Goal: Feedback & Contribution: Submit feedback/report problem

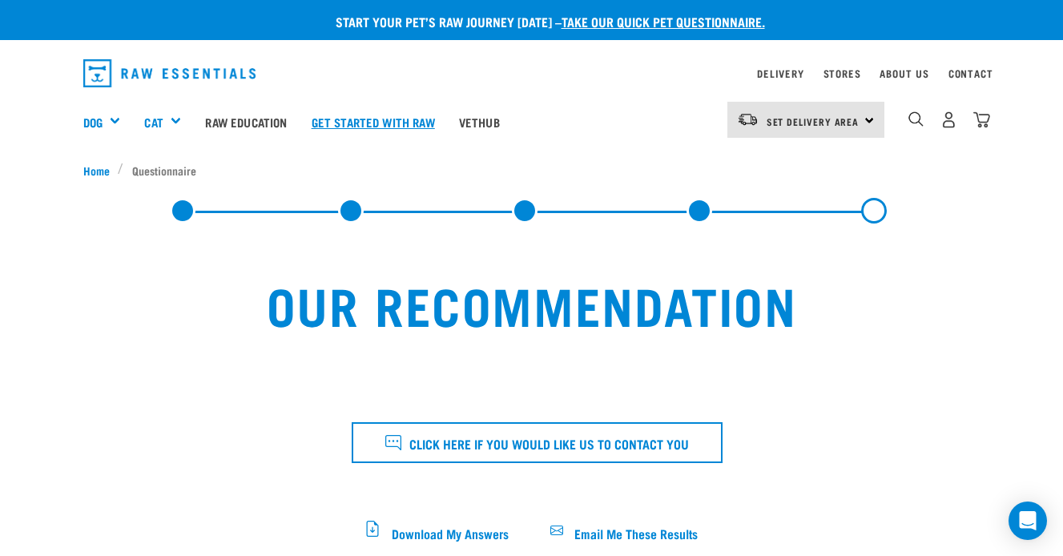
click at [397, 122] on link "Get started with Raw" at bounding box center [373, 122] width 147 height 64
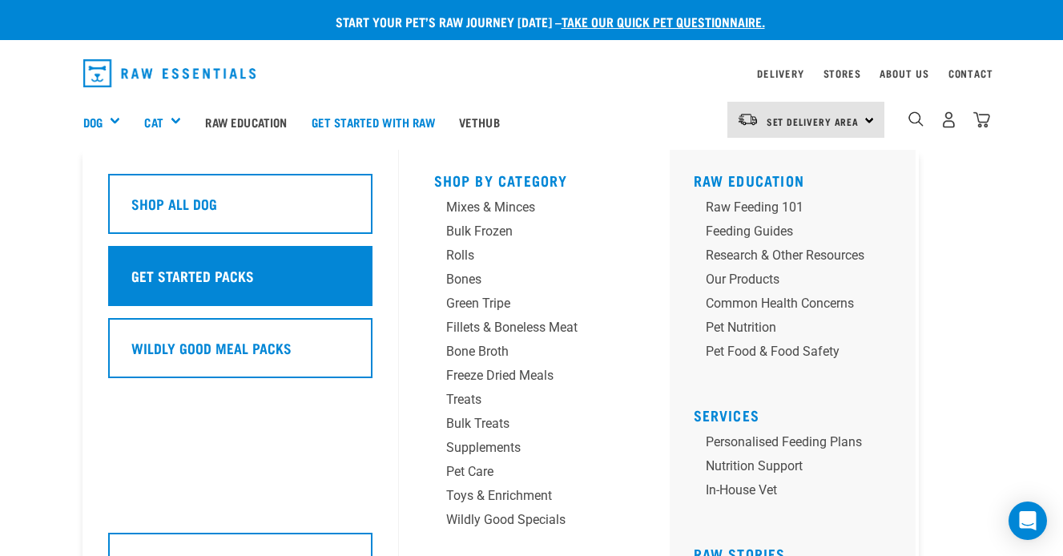
click at [176, 291] on div "Get Started Packs" at bounding box center [240, 276] width 264 height 60
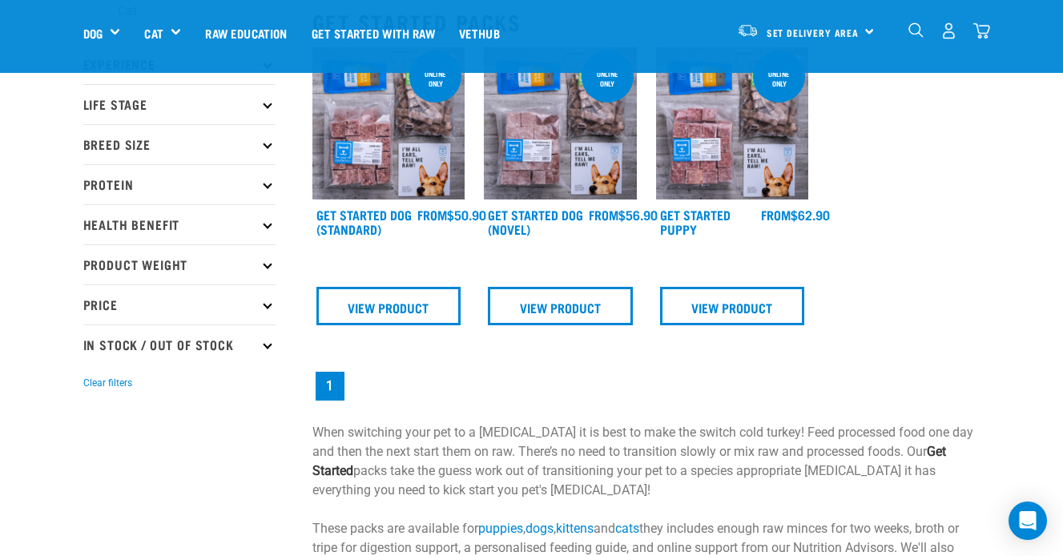
scroll to position [179, 0]
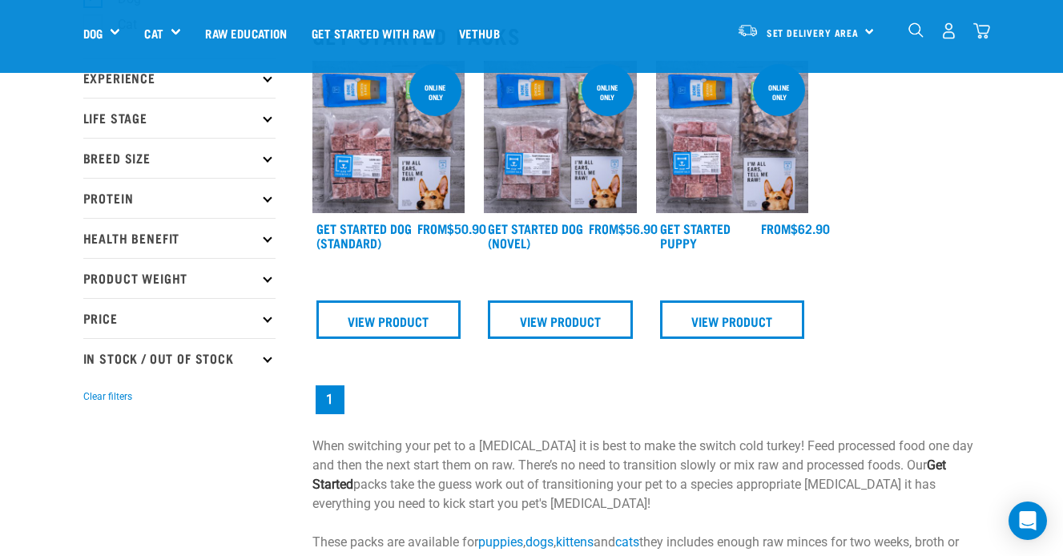
click at [731, 122] on img at bounding box center [732, 137] width 153 height 153
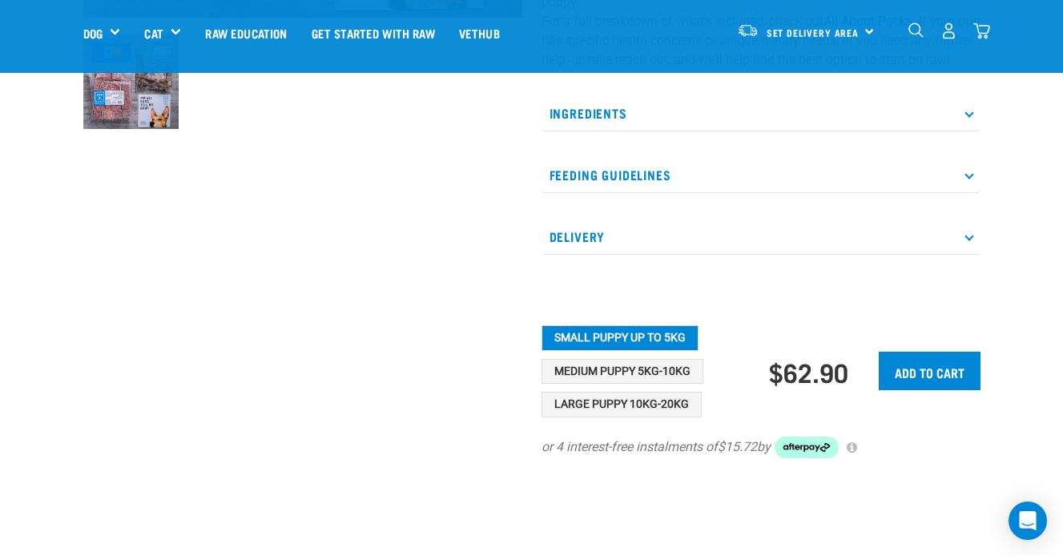
scroll to position [540, 0]
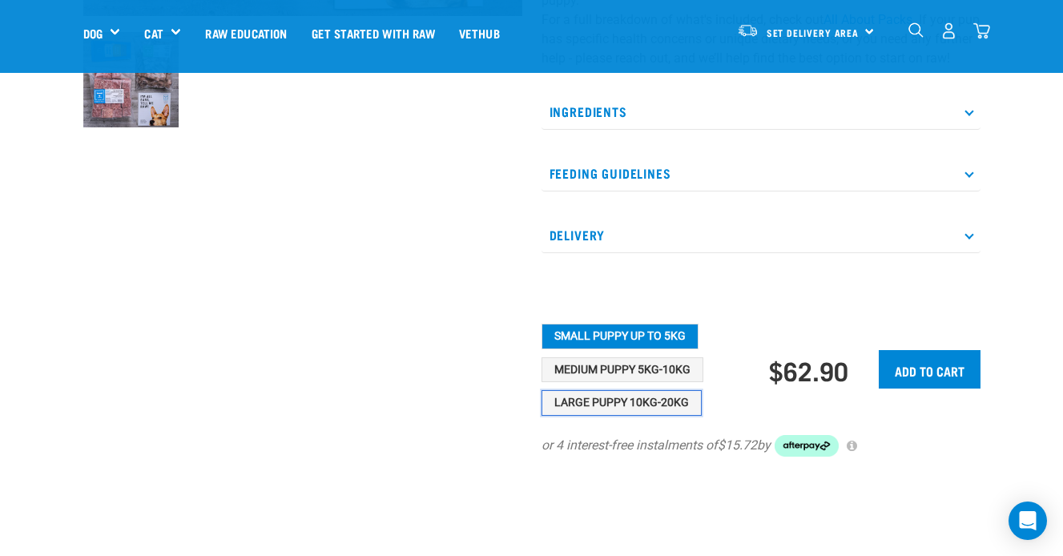
click at [566, 416] on button "Large Puppy 10kg-20kg" at bounding box center [622, 403] width 160 height 26
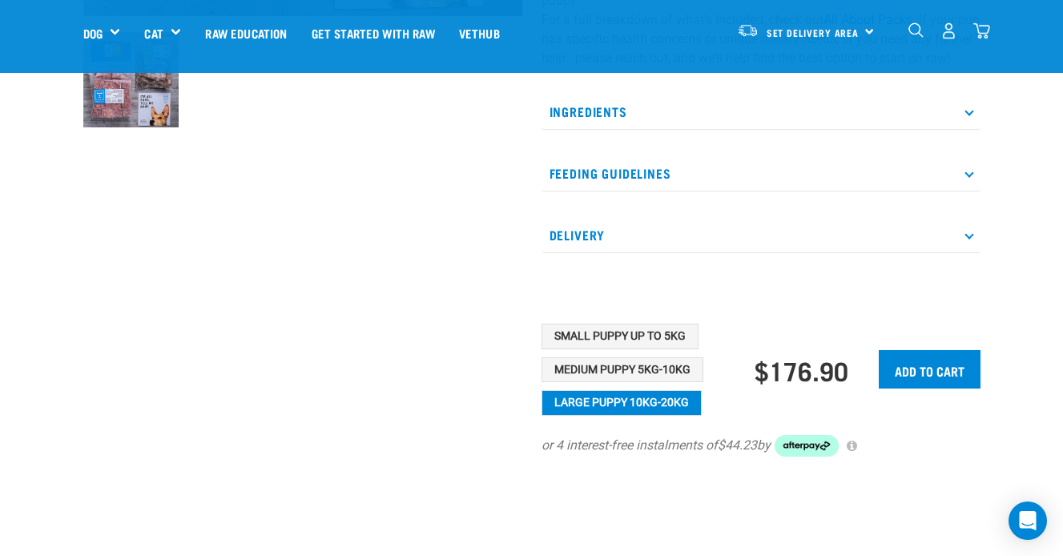
click at [651, 184] on p "Feeding Guidelines" at bounding box center [761, 173] width 439 height 36
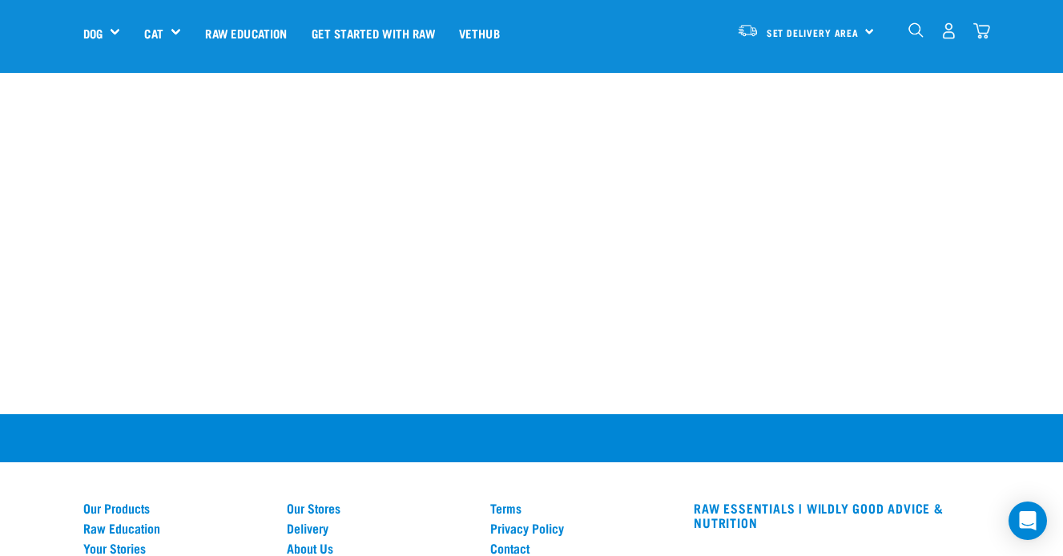
scroll to position [1554, 0]
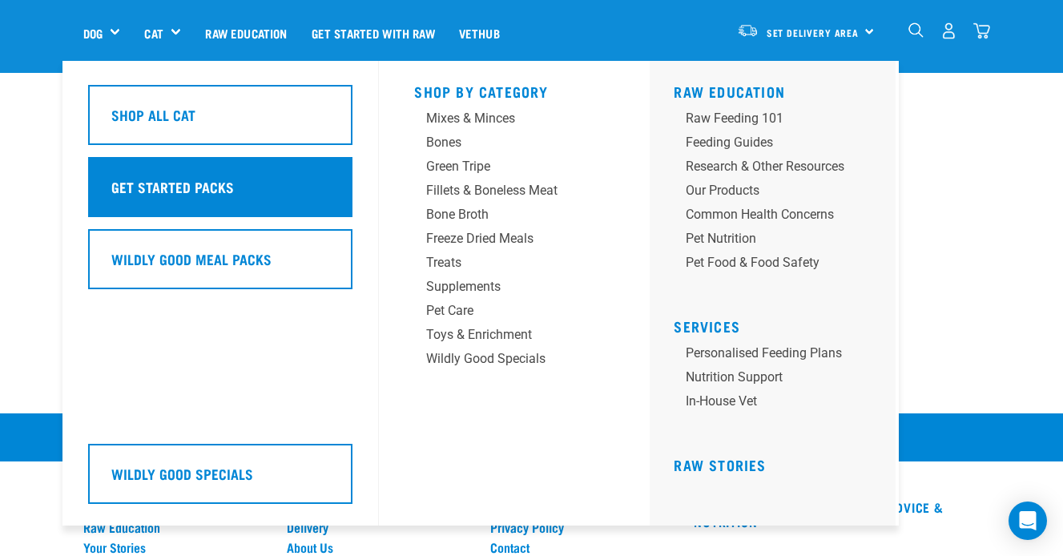
click at [159, 192] on h5 "Get Started Packs" at bounding box center [172, 186] width 123 height 21
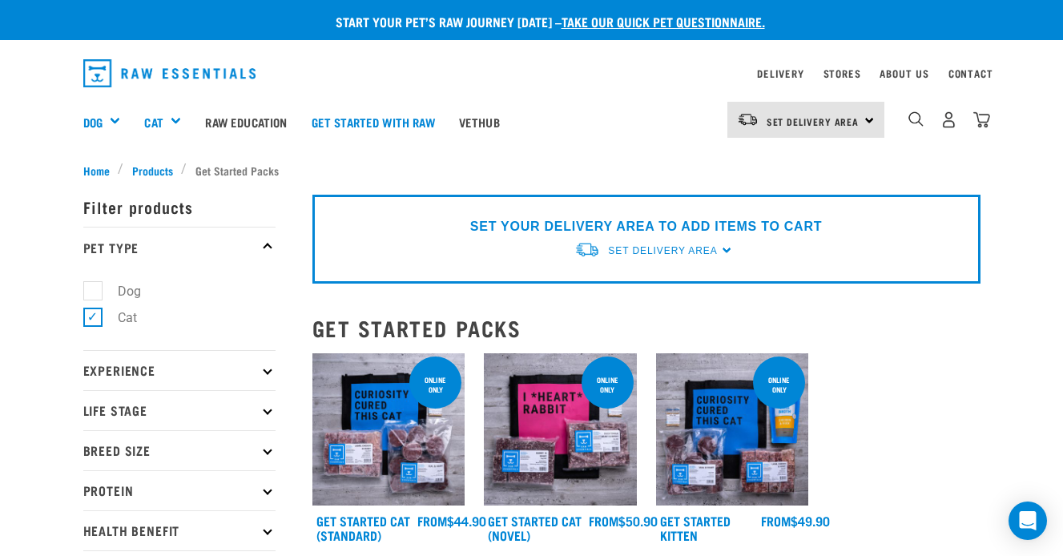
click at [94, 288] on label "Dog" at bounding box center [119, 291] width 55 height 20
click at [94, 288] on input "Dog" at bounding box center [88, 288] width 10 height 10
checkbox input "true"
click at [92, 317] on label "Cat" at bounding box center [117, 318] width 51 height 20
click at [87, 317] on input "Cat" at bounding box center [88, 314] width 10 height 10
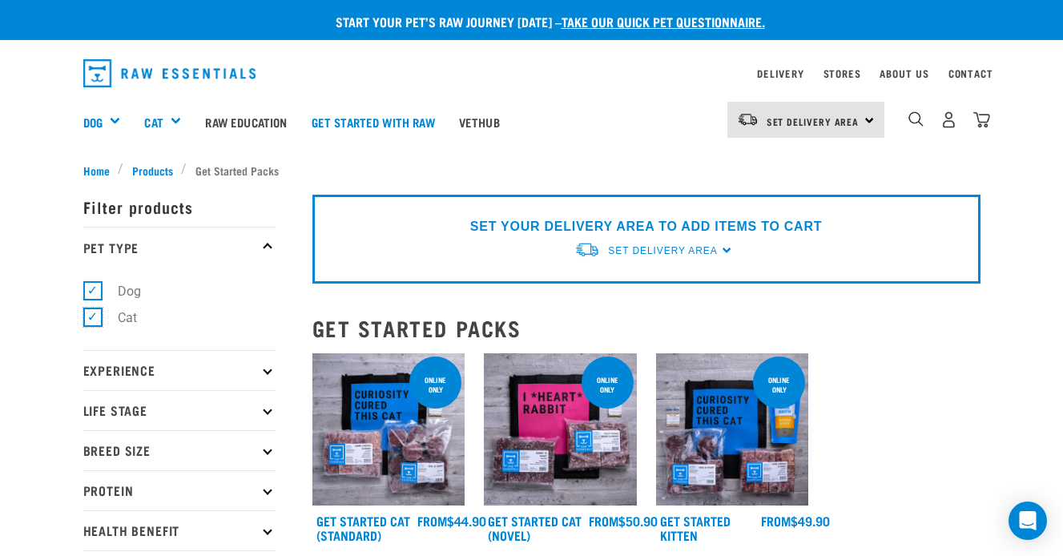
checkbox input "false"
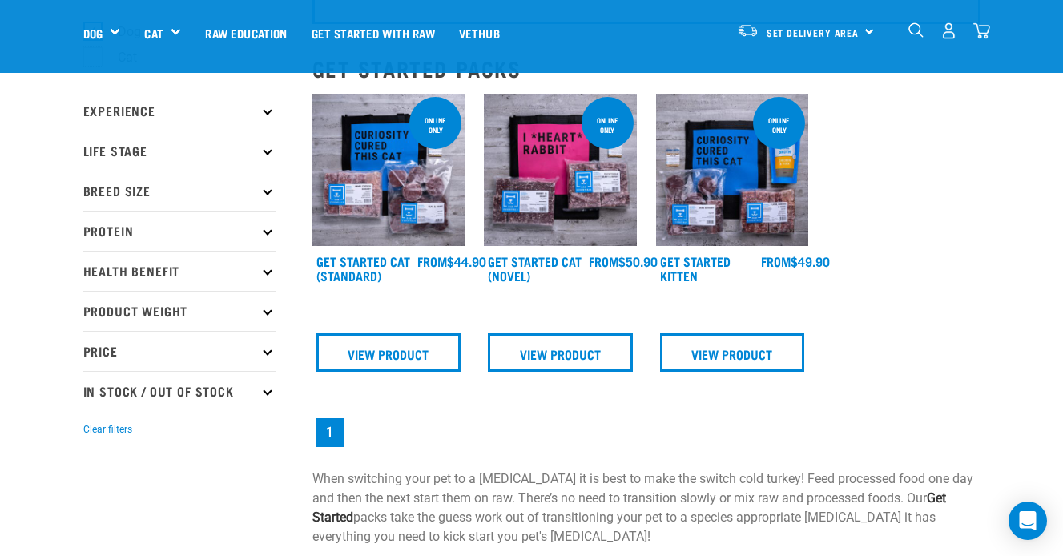
scroll to position [149, 0]
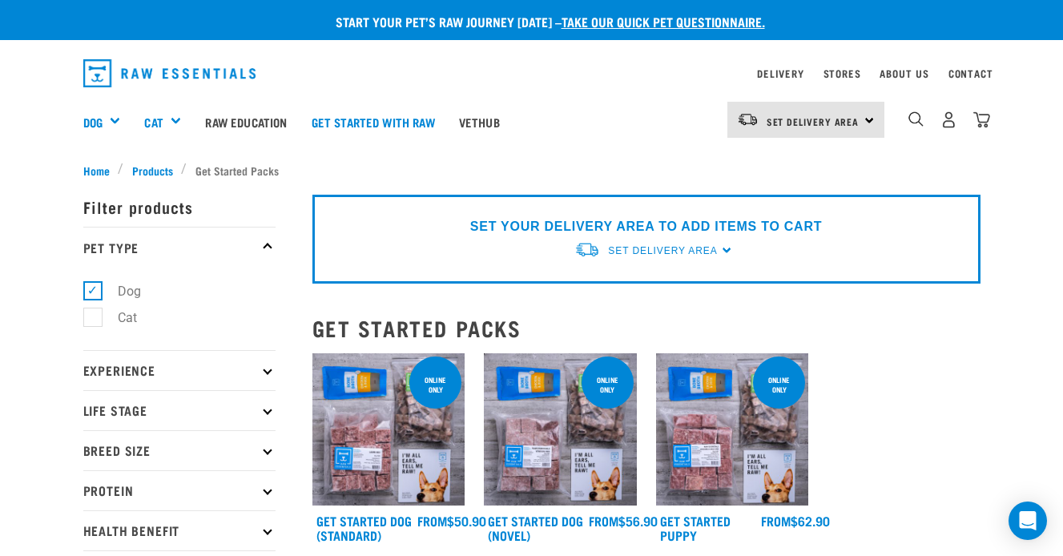
click at [268, 410] on icon at bounding box center [267, 410] width 9 height 9
click at [92, 511] on label "Puppy" at bounding box center [126, 507] width 68 height 20
click at [92, 509] on input "Puppy" at bounding box center [88, 503] width 10 height 10
checkbox input "true"
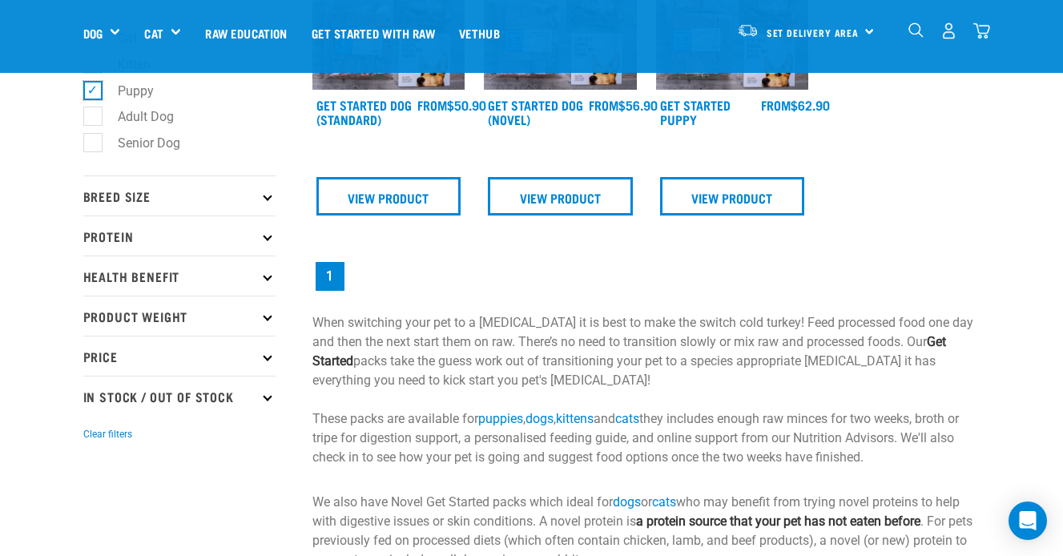
scroll to position [307, 0]
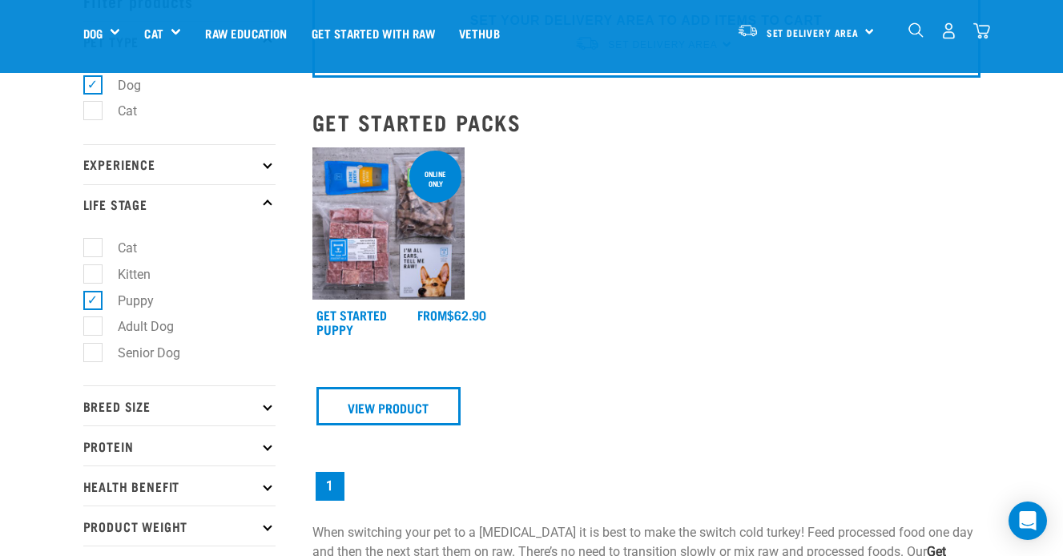
scroll to position [111, 0]
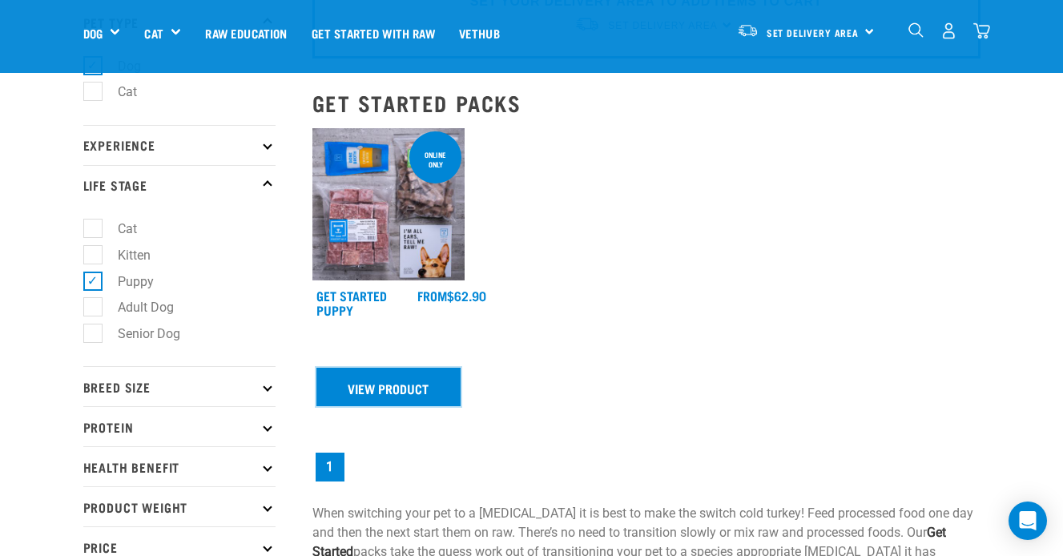
click at [401, 391] on link "View Product" at bounding box center [389, 387] width 145 height 38
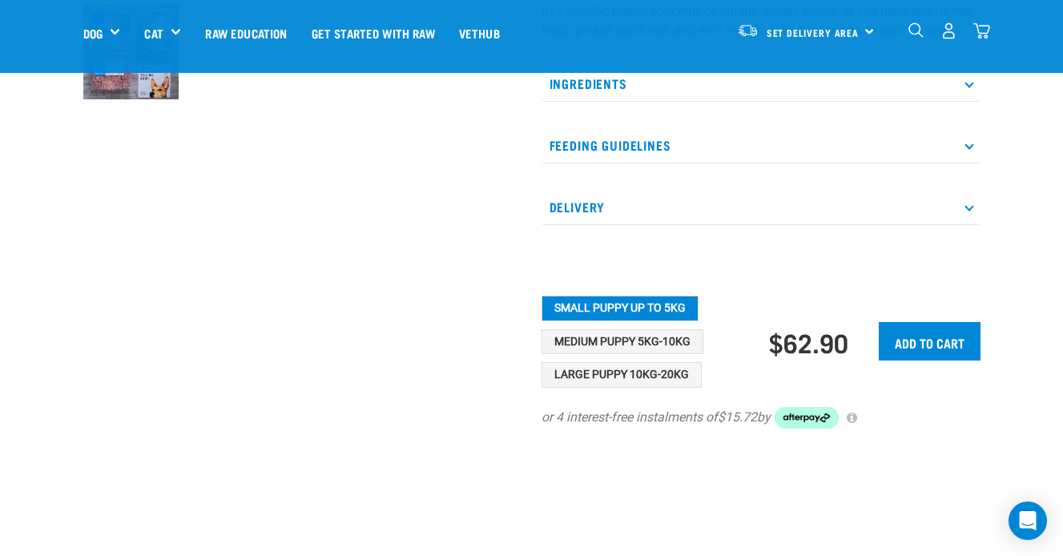
scroll to position [571, 0]
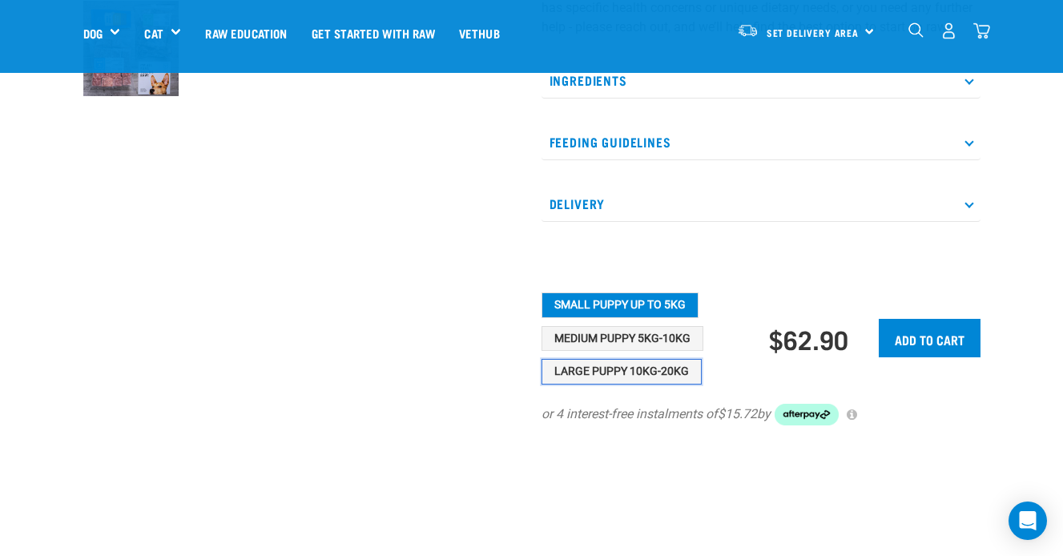
click at [639, 385] on button "Large Puppy 10kg-20kg" at bounding box center [622, 372] width 160 height 26
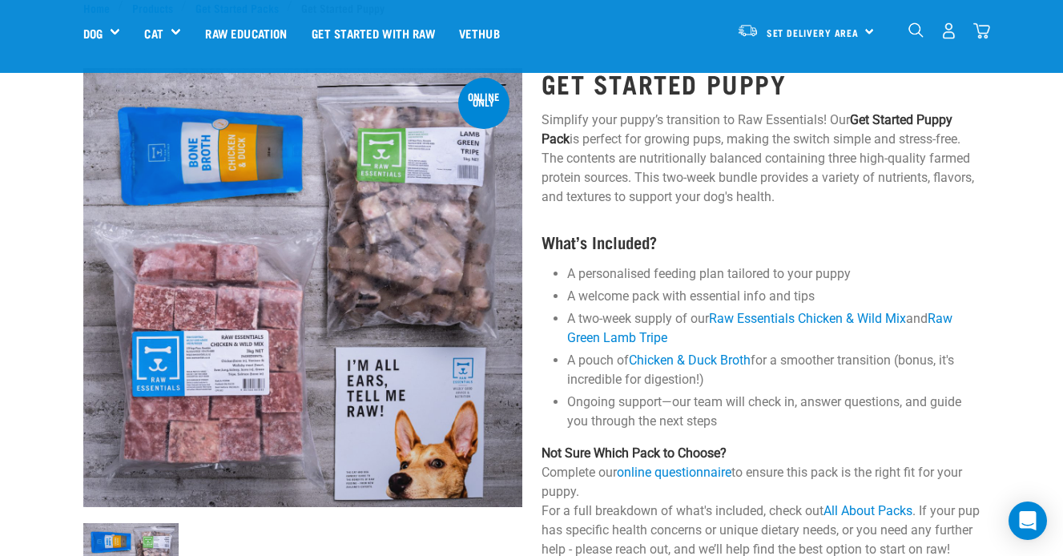
scroll to position [0, 0]
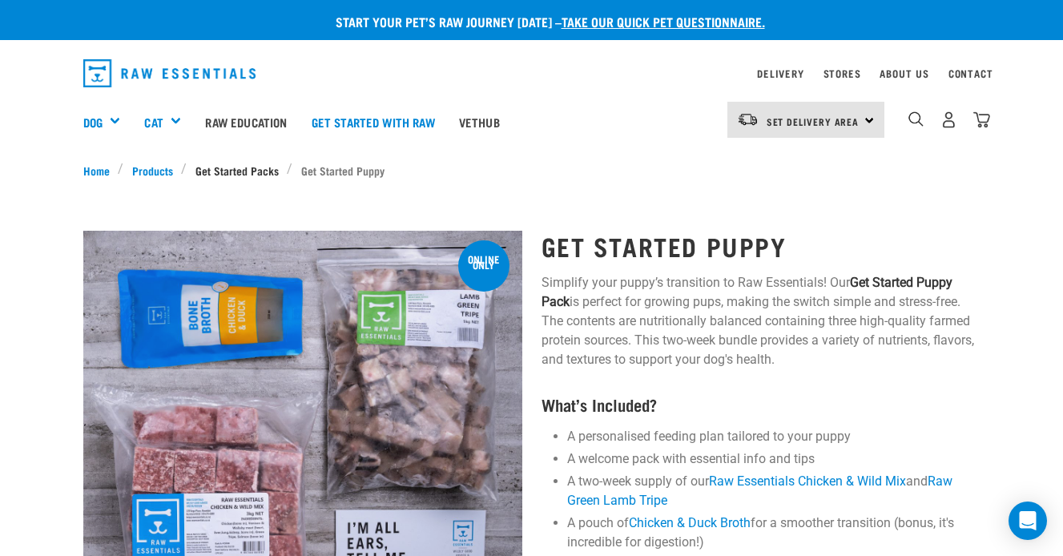
click at [204, 171] on link "Get Started Packs" at bounding box center [237, 170] width 100 height 17
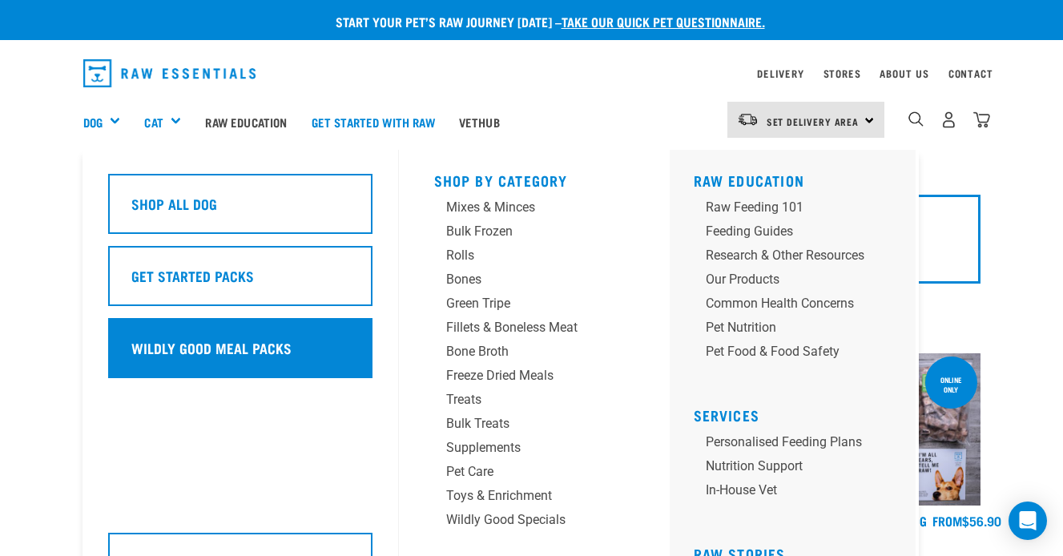
click at [162, 347] on h5 "Wildly Good Meal Packs" at bounding box center [211, 347] width 160 height 21
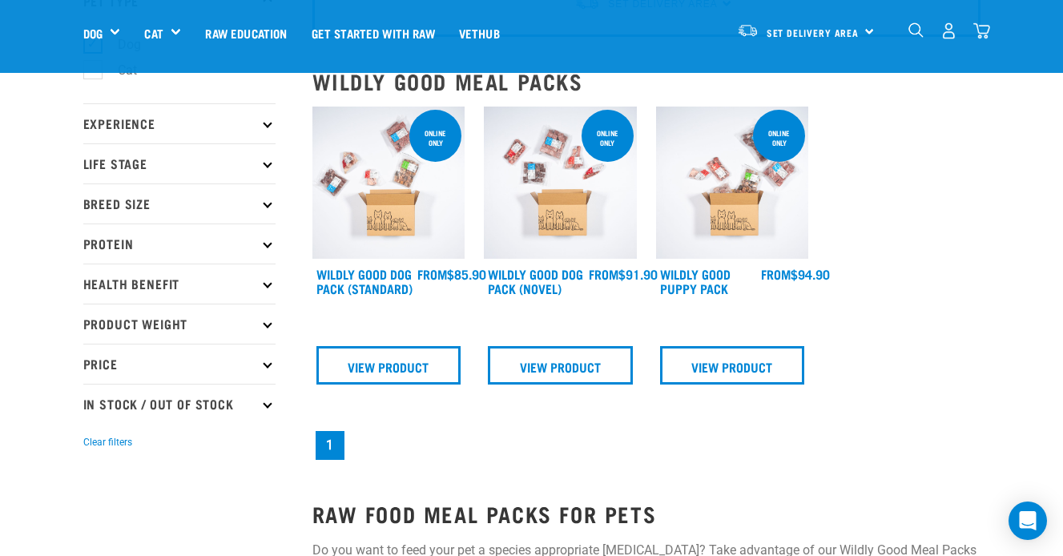
scroll to position [135, 0]
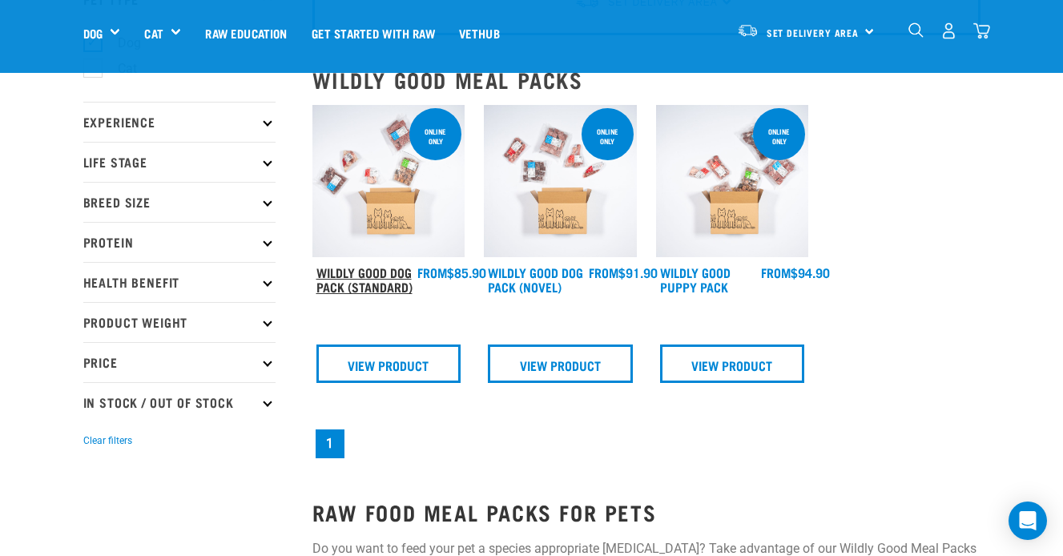
click at [357, 270] on link "Wildly Good Dog Pack (Standard)" at bounding box center [365, 279] width 96 height 22
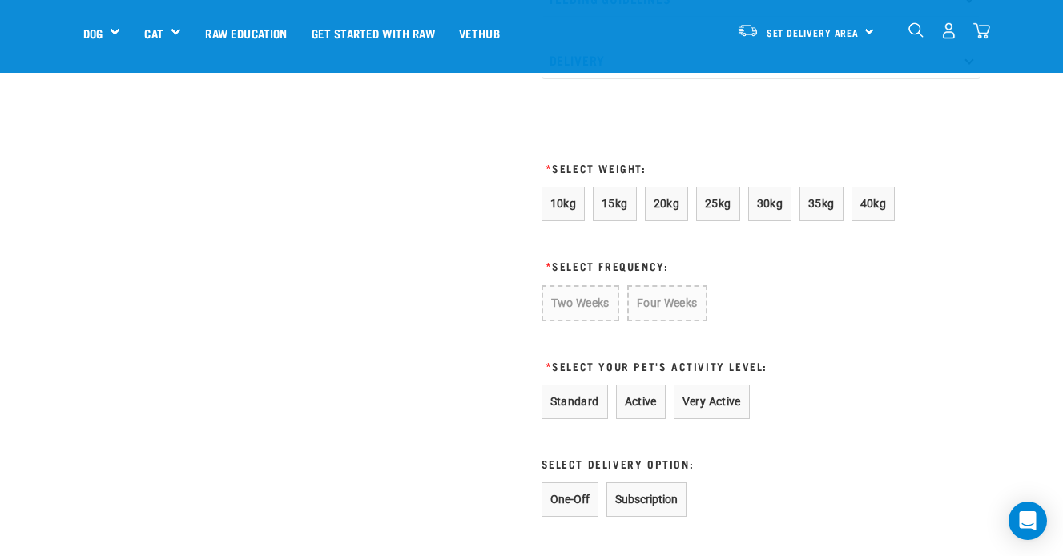
scroll to position [944, 0]
click at [623, 193] on button "15kg" at bounding box center [615, 202] width 44 height 34
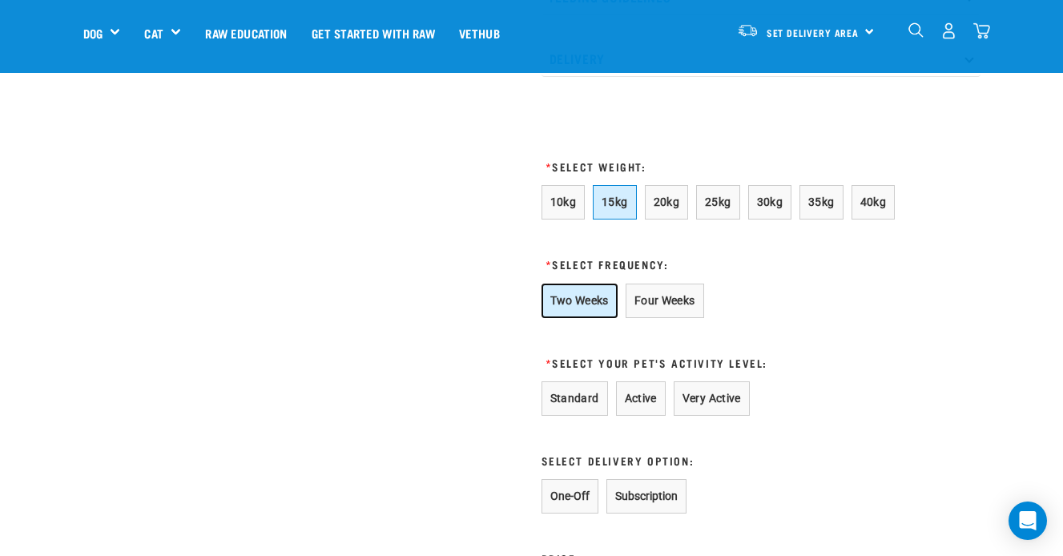
click at [569, 298] on button "Two Weeks" at bounding box center [580, 301] width 76 height 34
click at [644, 397] on button "Active" at bounding box center [641, 398] width 50 height 34
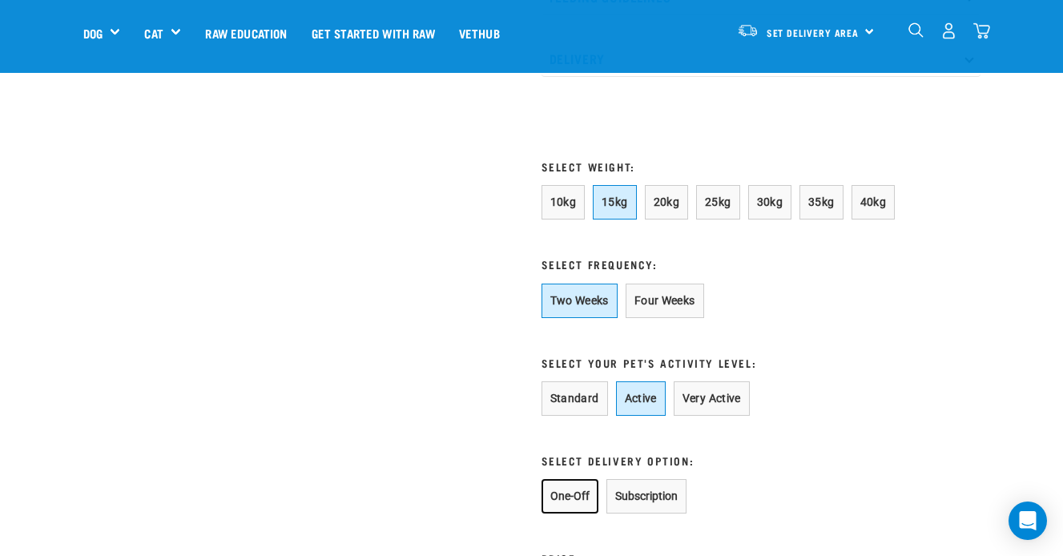
click at [571, 491] on button "One-Off" at bounding box center [570, 496] width 57 height 34
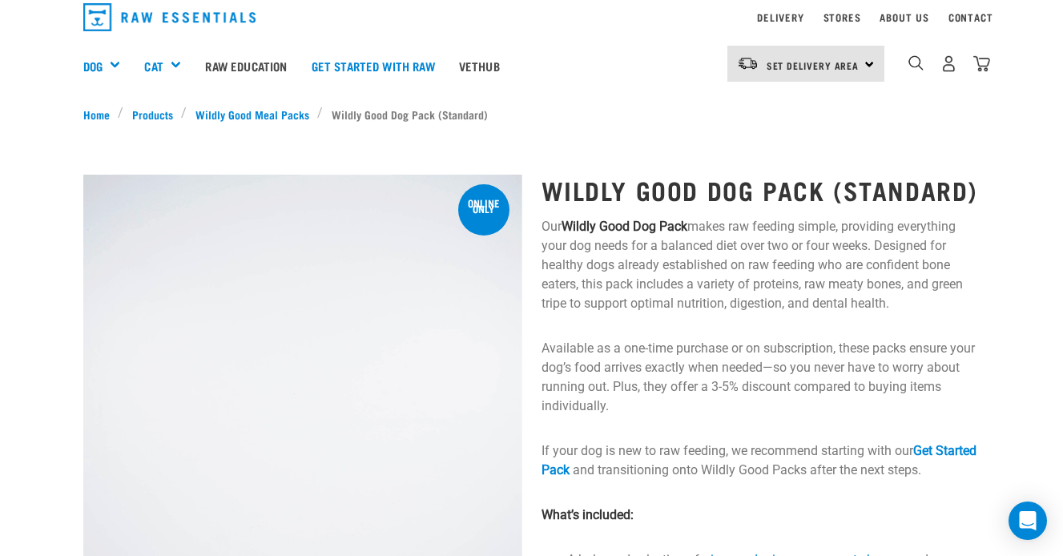
scroll to position [0, 0]
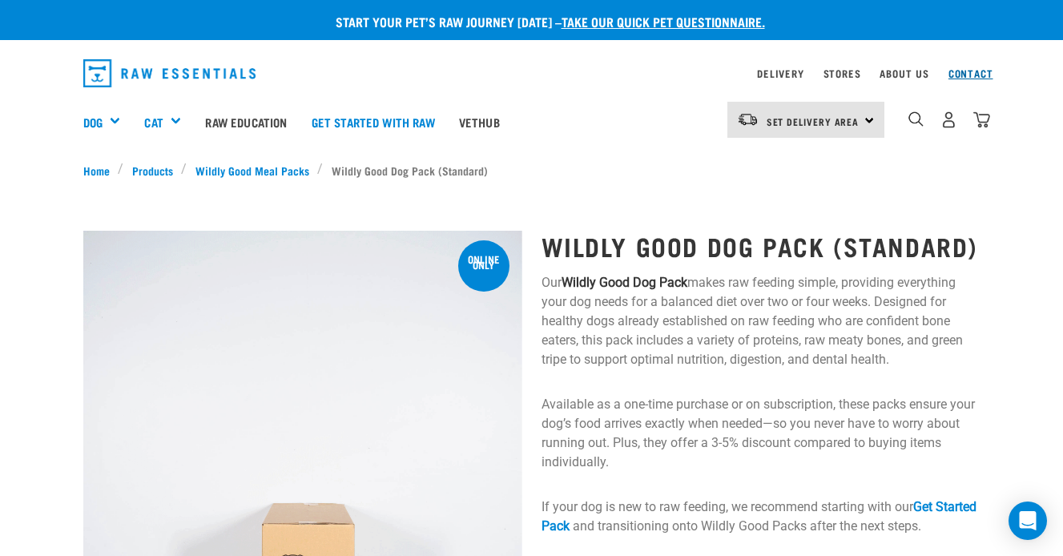
click at [971, 71] on link "Contact" at bounding box center [971, 74] width 45 height 6
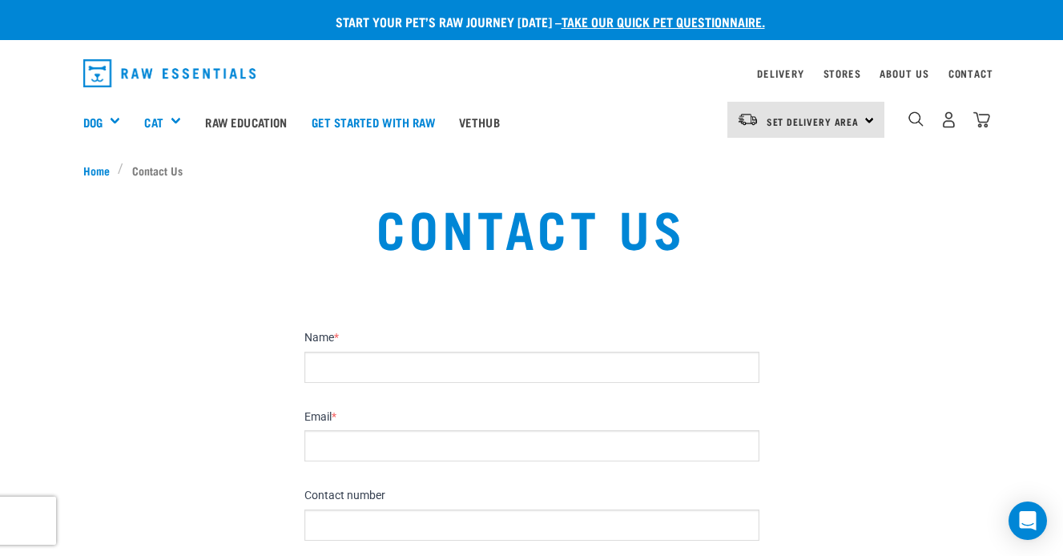
click at [568, 368] on input "Name *" at bounding box center [532, 367] width 455 height 31
type input "[PERSON_NAME]"
type input "[EMAIL_ADDRESS][DOMAIN_NAME]"
type input "0272027666"
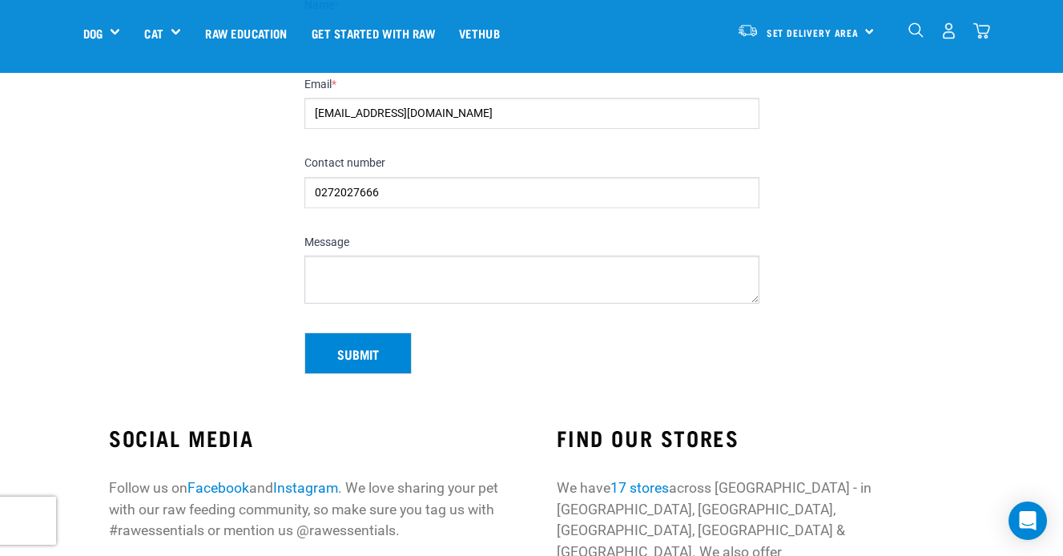
scroll to position [228, 0]
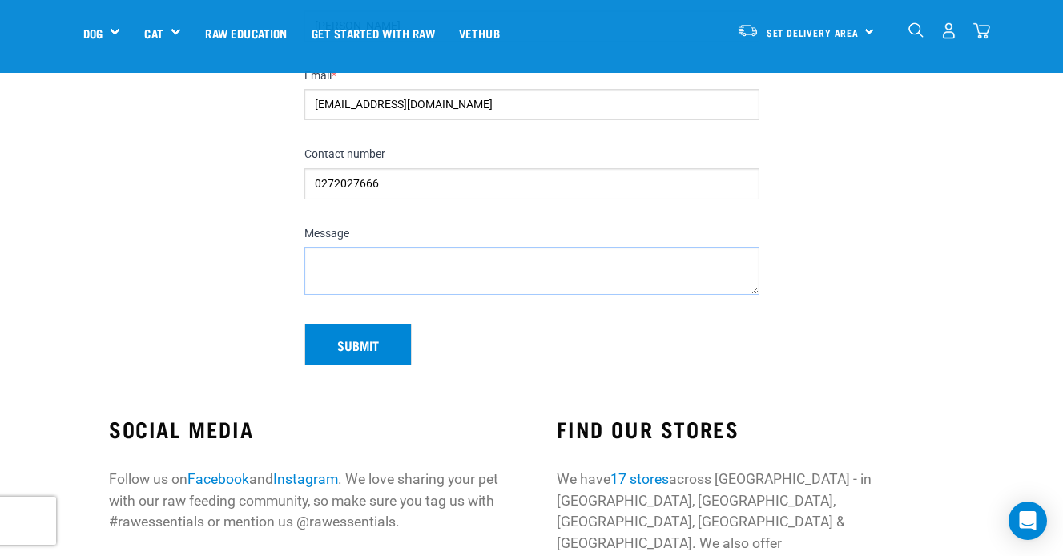
click at [478, 269] on textarea "Message" at bounding box center [532, 271] width 455 height 48
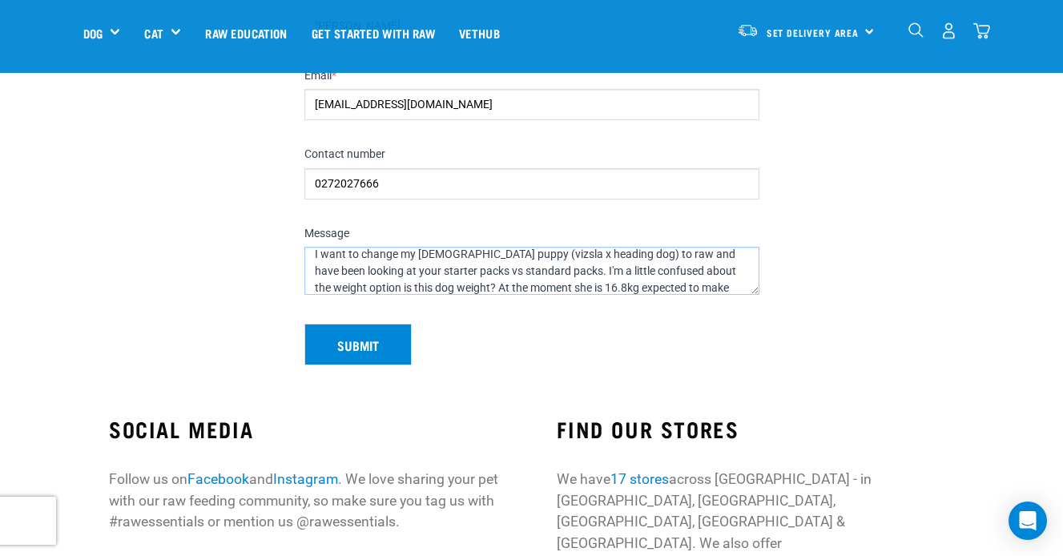
scroll to position [42, 0]
click at [549, 256] on textarea "Hi I want to change my [DEMOGRAPHIC_DATA] puppy (vizsla x heading dog) to raw a…" at bounding box center [532, 271] width 455 height 48
click at [696, 258] on textarea "Hi I want to change my [DEMOGRAPHIC_DATA] puppy (vizsla x heading dog) to raw a…" at bounding box center [532, 271] width 455 height 48
click at [672, 274] on textarea "Hi I want to change my [DEMOGRAPHIC_DATA] puppy (vizsla x heading dog) to raw a…" at bounding box center [532, 271] width 455 height 48
click at [644, 256] on textarea "Hi I want to change my [DEMOGRAPHIC_DATA] puppy (vizsla x heading dog) to raw a…" at bounding box center [532, 271] width 455 height 48
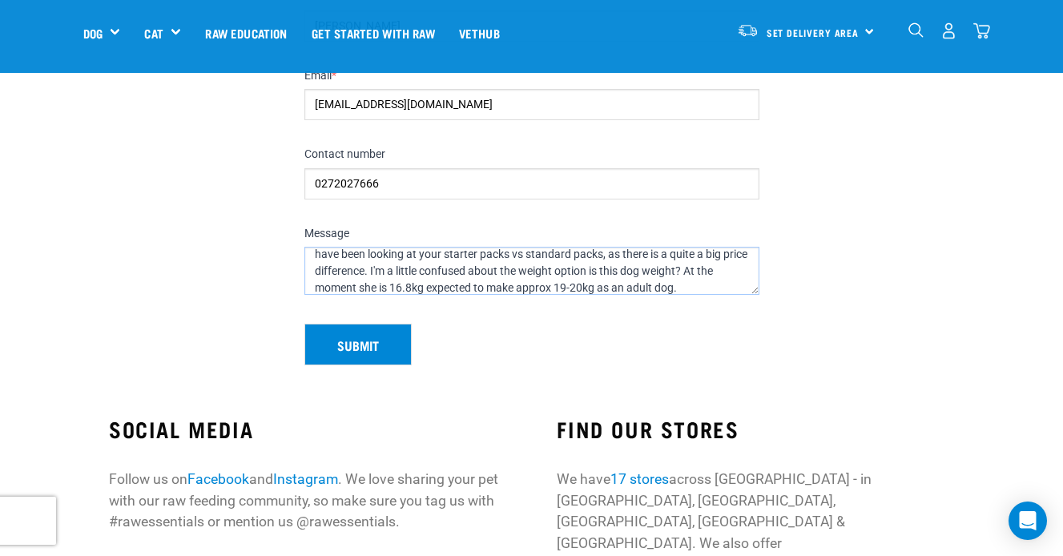
click at [397, 272] on textarea "Hi I want to change my [DEMOGRAPHIC_DATA] puppy (vizsla x heading dog) to raw a…" at bounding box center [532, 271] width 455 height 48
click at [396, 271] on textarea "Hi I want to change my [DEMOGRAPHIC_DATA] puppy (vizsla x heading dog) to raw a…" at bounding box center [532, 271] width 455 height 48
click at [411, 272] on textarea "Hi I want to change my [DEMOGRAPHIC_DATA] puppy (vizsla x heading dog) to raw a…" at bounding box center [532, 271] width 455 height 48
click at [615, 275] on textarea "Hi I want to change my [DEMOGRAPHIC_DATA] puppy (vizsla x heading dog) to raw a…" at bounding box center [532, 271] width 455 height 48
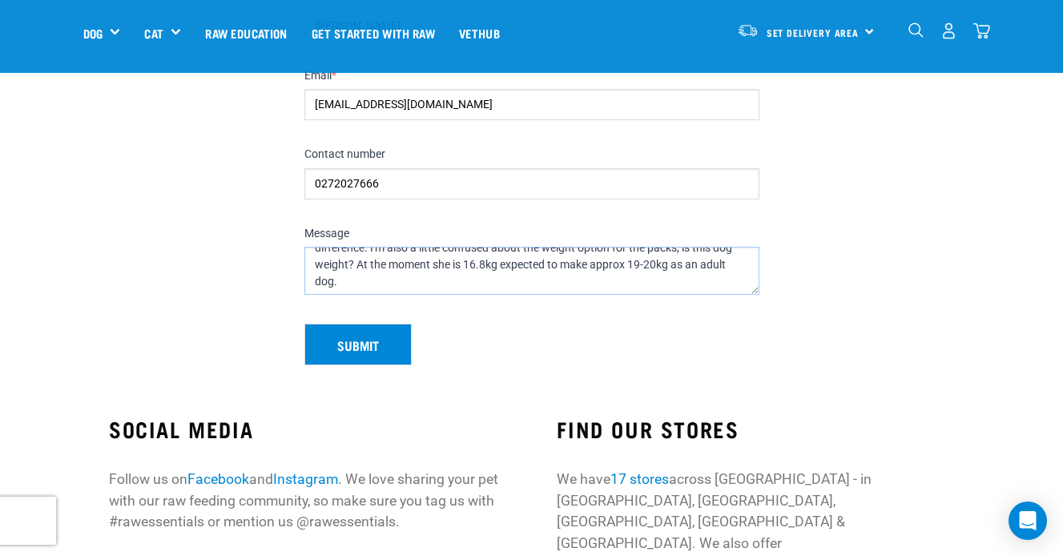
scroll to position [67, 0]
click at [425, 279] on textarea "Hi I want to change my [DEMOGRAPHIC_DATA] puppy (vizsla x heading dog) to raw a…" at bounding box center [532, 271] width 455 height 48
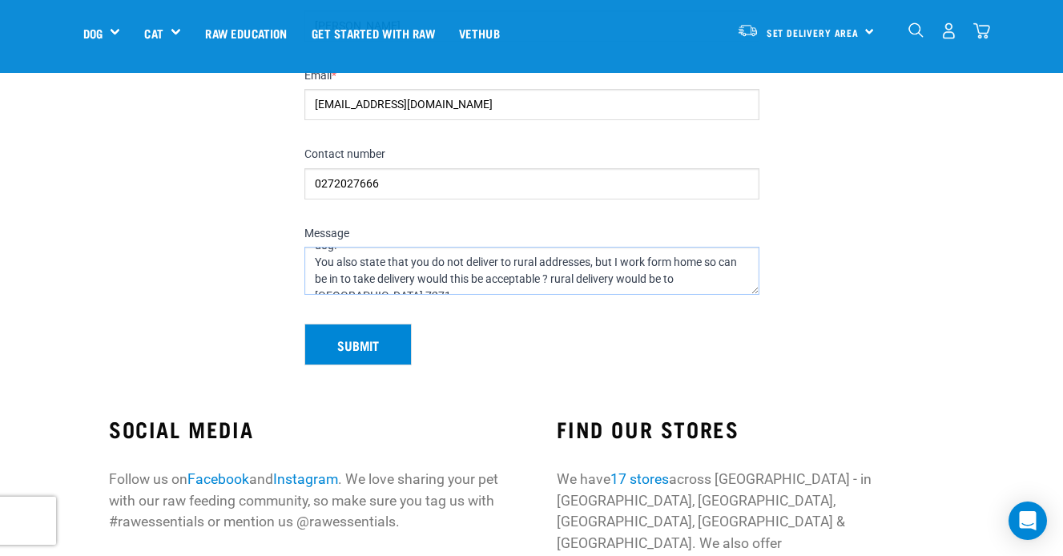
scroll to position [109, 0]
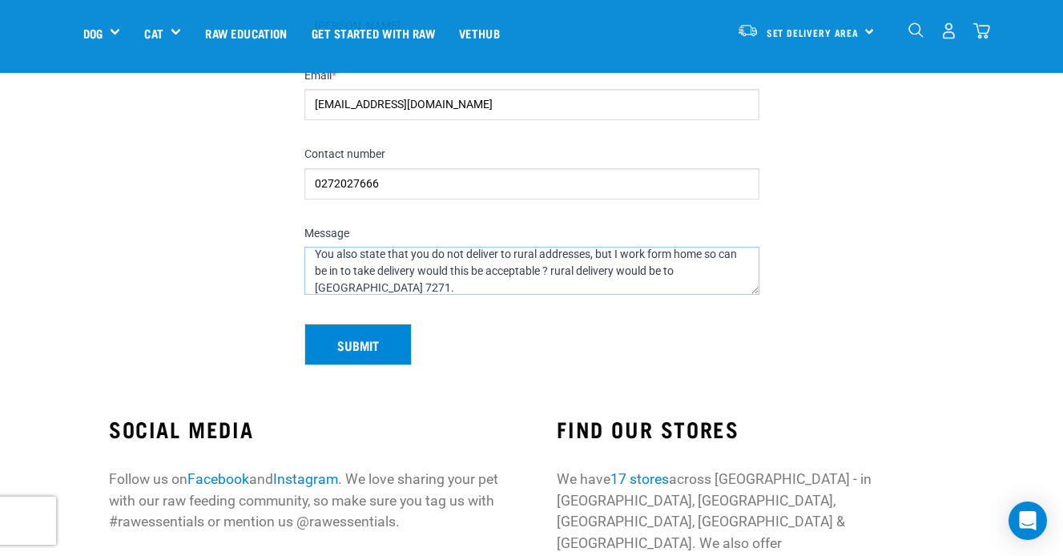
click at [559, 274] on textarea "Hi I want to change my [DEMOGRAPHIC_DATA] puppy (vizsla x heading dog) to raw a…" at bounding box center [532, 271] width 455 height 48
click at [405, 285] on textarea "Hi I want to change my [DEMOGRAPHIC_DATA] puppy (vizsla x heading dog) to raw a…" at bounding box center [532, 271] width 455 height 48
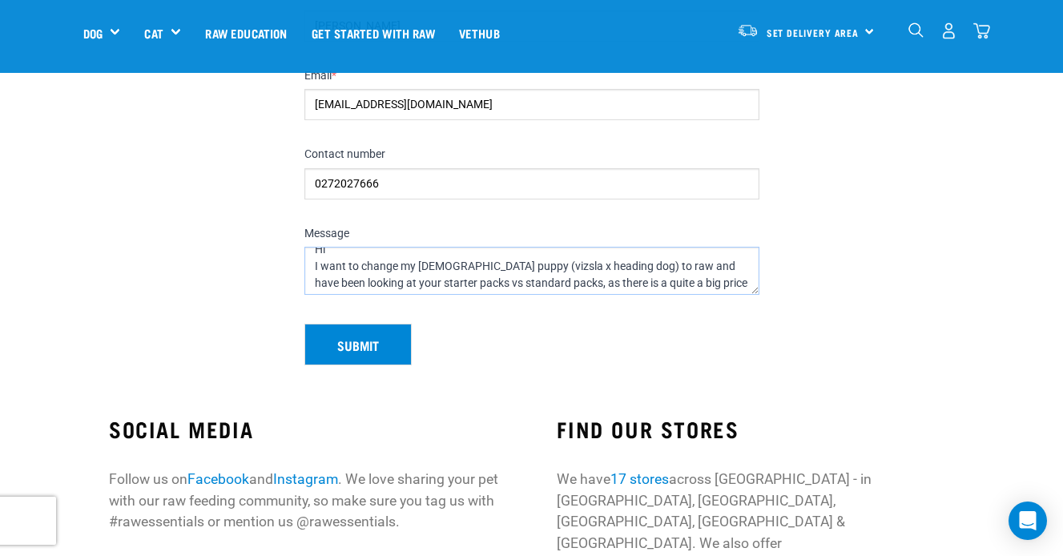
click at [676, 266] on textarea "Hi I want to change my [DEMOGRAPHIC_DATA] puppy (vizsla x heading dog) to raw a…" at bounding box center [532, 271] width 455 height 48
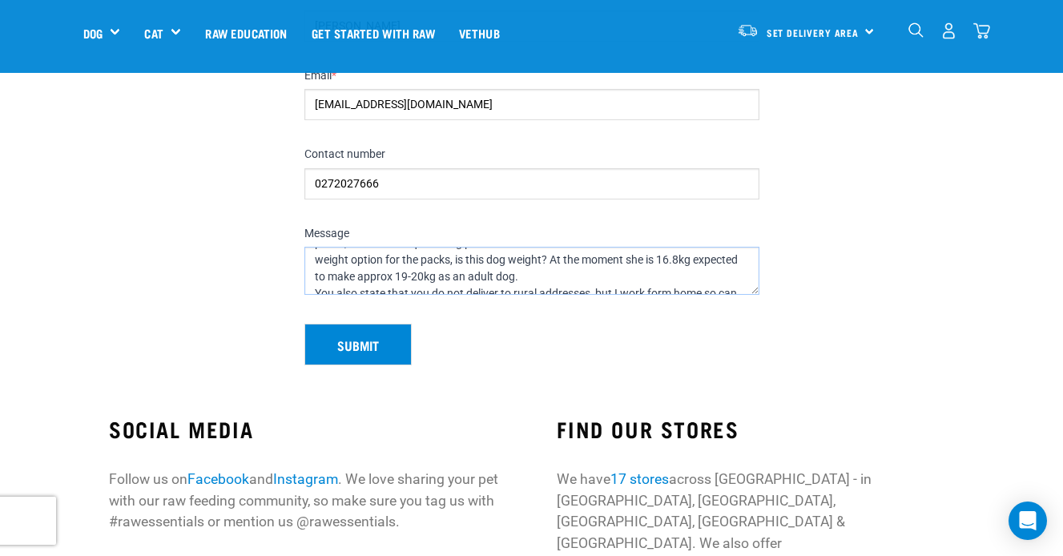
scroll to position [72, 0]
click at [510, 272] on textarea "Hi I want to change my [DEMOGRAPHIC_DATA] puppy (vizsla x heading dog) to raw a…" at bounding box center [532, 271] width 455 height 48
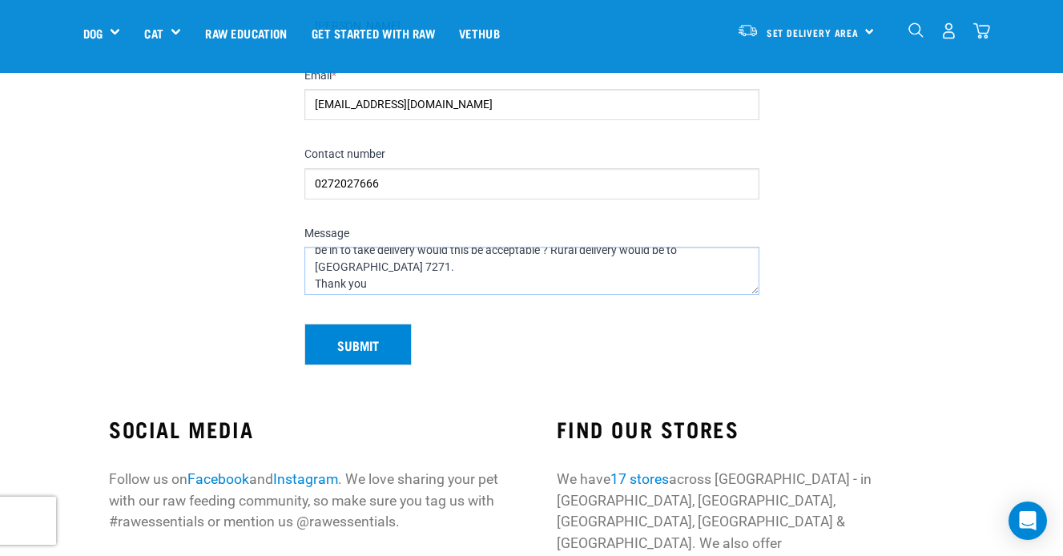
scroll to position [135, 0]
type textarea "Hi I want to change my [DEMOGRAPHIC_DATA] puppy (vizsla x heading dog) to raw a…"
click at [368, 341] on button "Submit" at bounding box center [358, 345] width 107 height 42
